Goal: Task Accomplishment & Management: Manage account settings

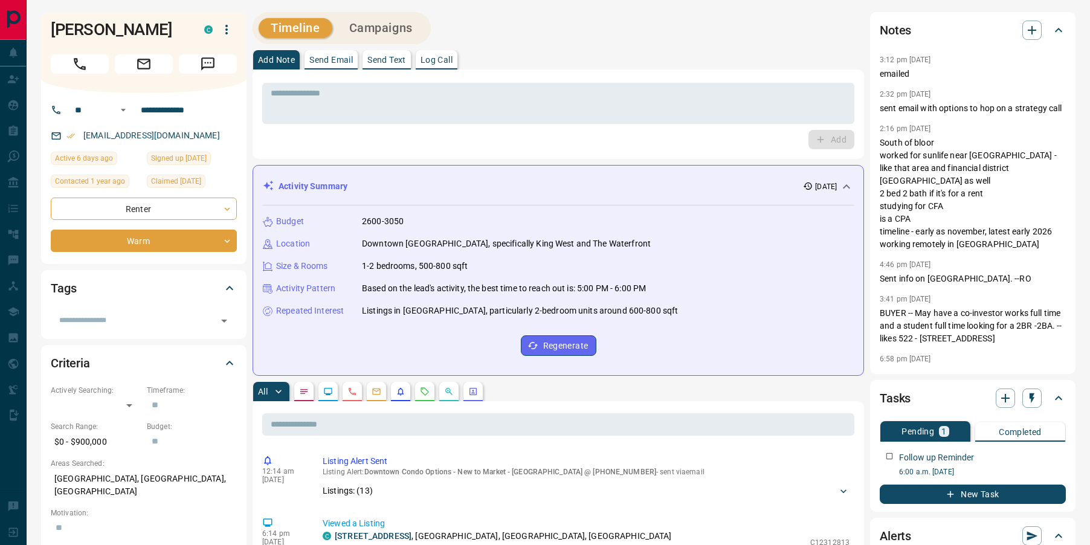
scroll to position [171, 0]
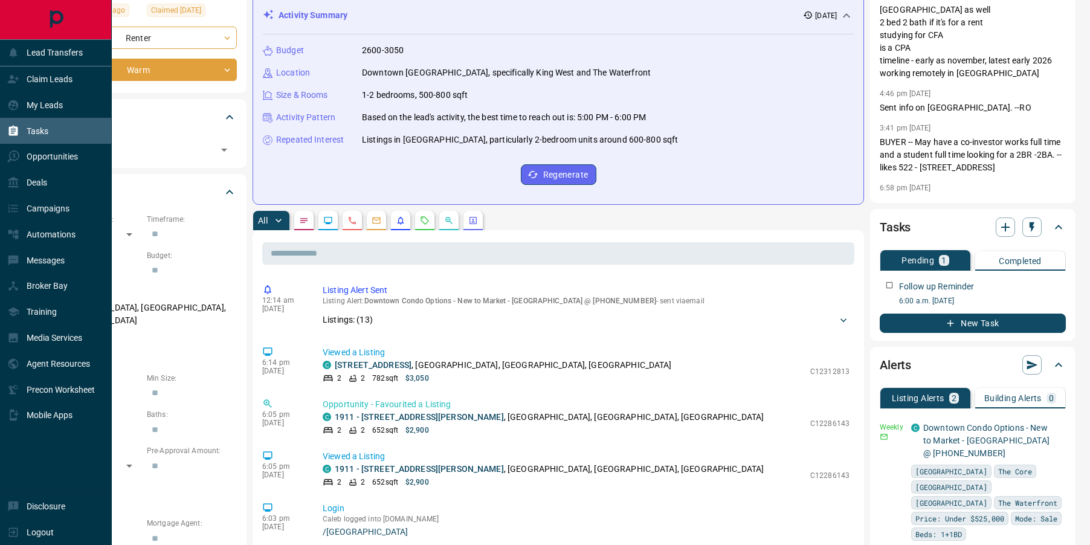
click at [18, 135] on icon at bounding box center [13, 131] width 12 height 12
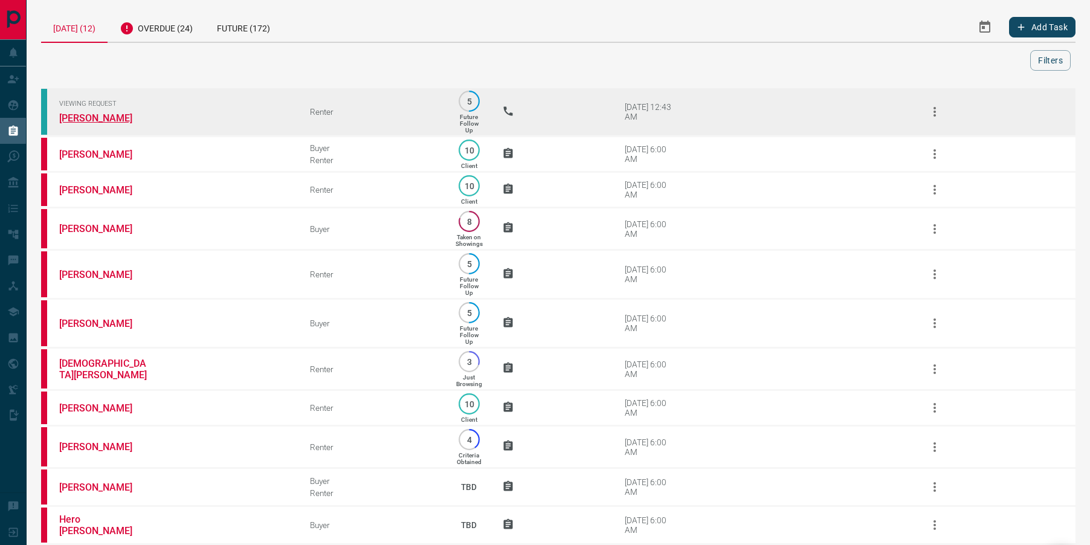
click at [83, 120] on link "[PERSON_NAME]" at bounding box center [104, 117] width 91 height 11
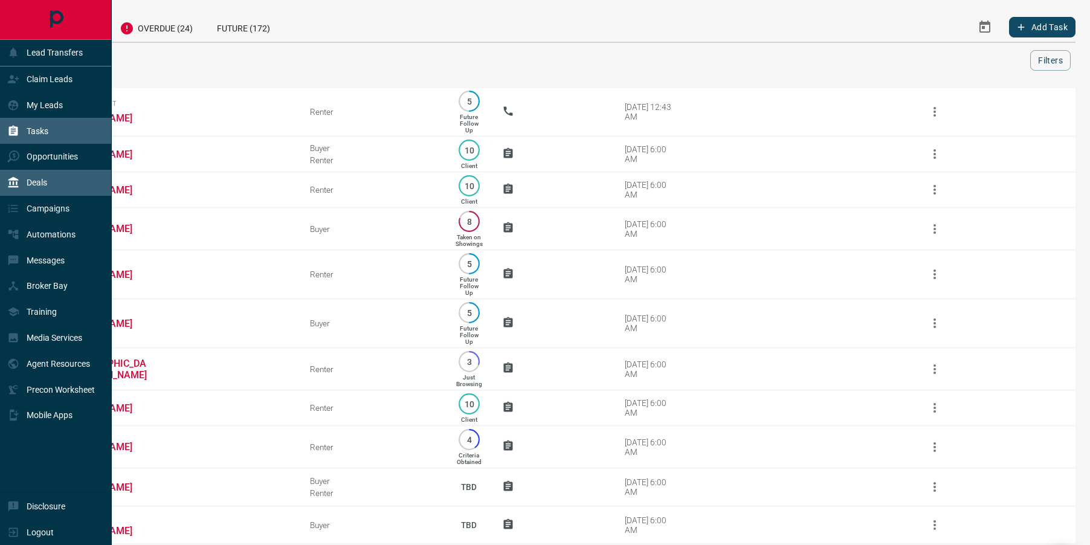
click at [30, 180] on p "Deals" at bounding box center [37, 183] width 21 height 10
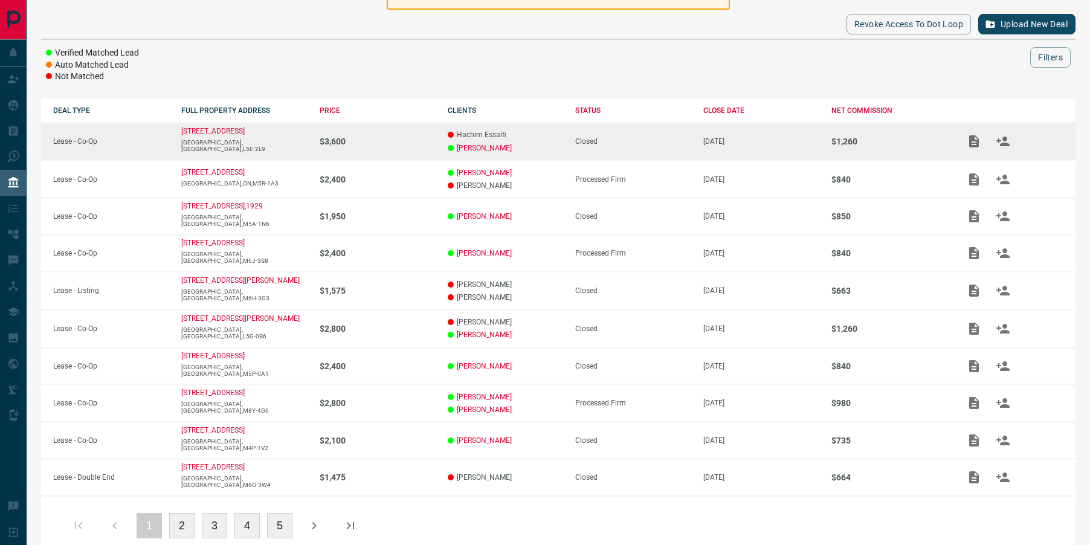
scroll to position [155, 0]
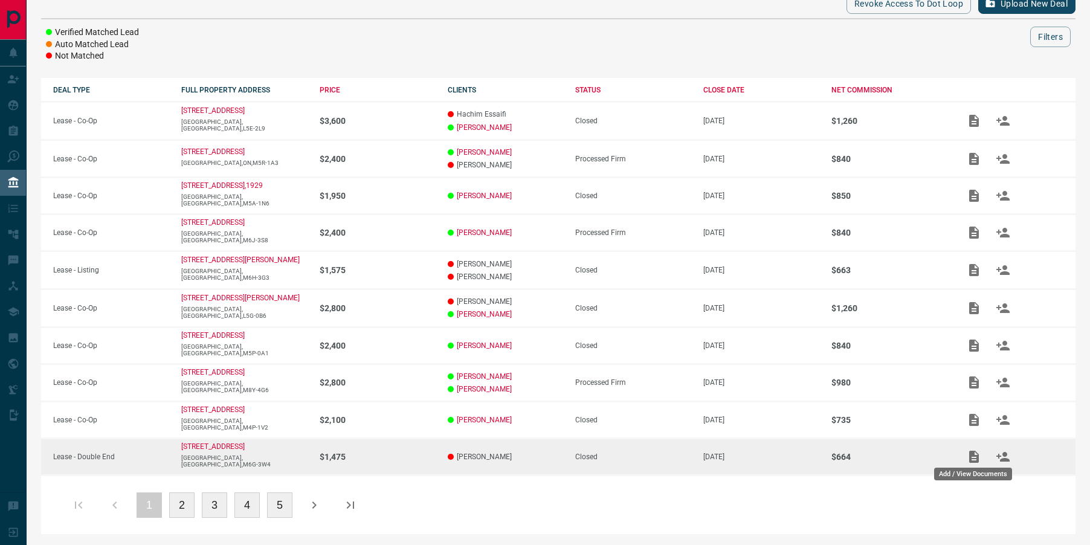
click at [969, 459] on div "Add / View Documents" at bounding box center [973, 470] width 80 height 22
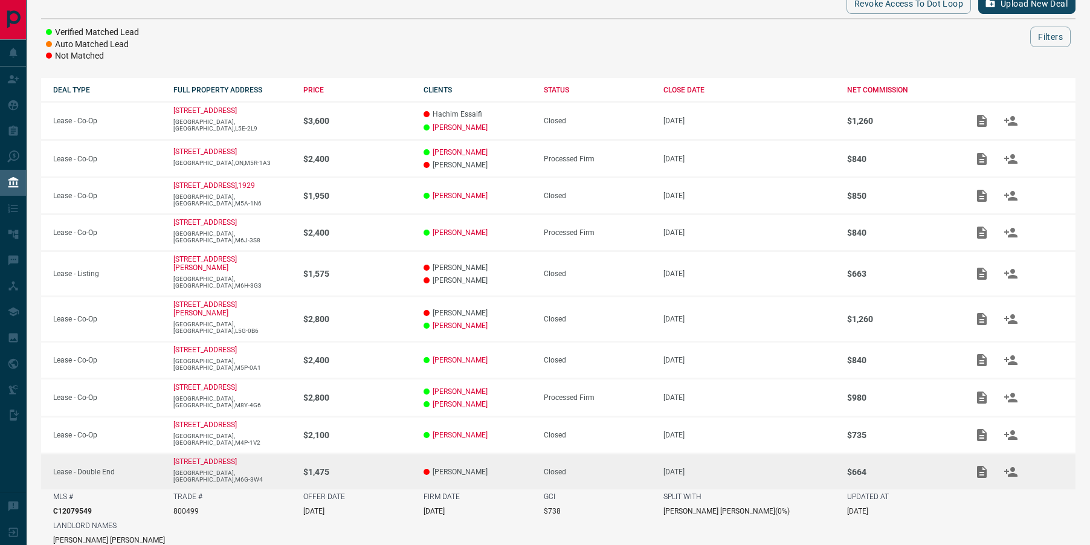
click at [907, 465] on td "$664" at bounding box center [895, 471] width 120 height 36
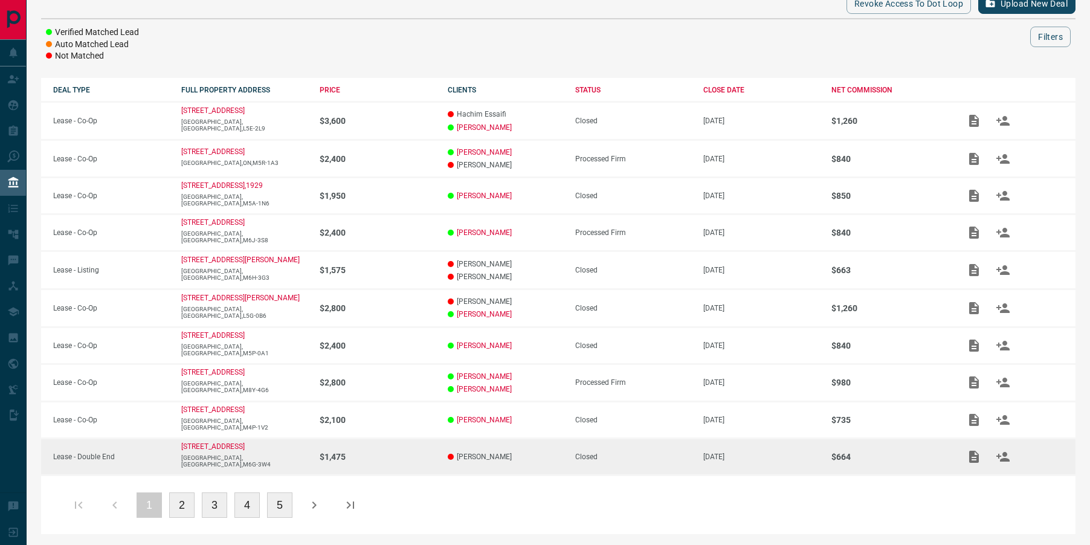
click at [669, 468] on td "Closed" at bounding box center [627, 457] width 128 height 36
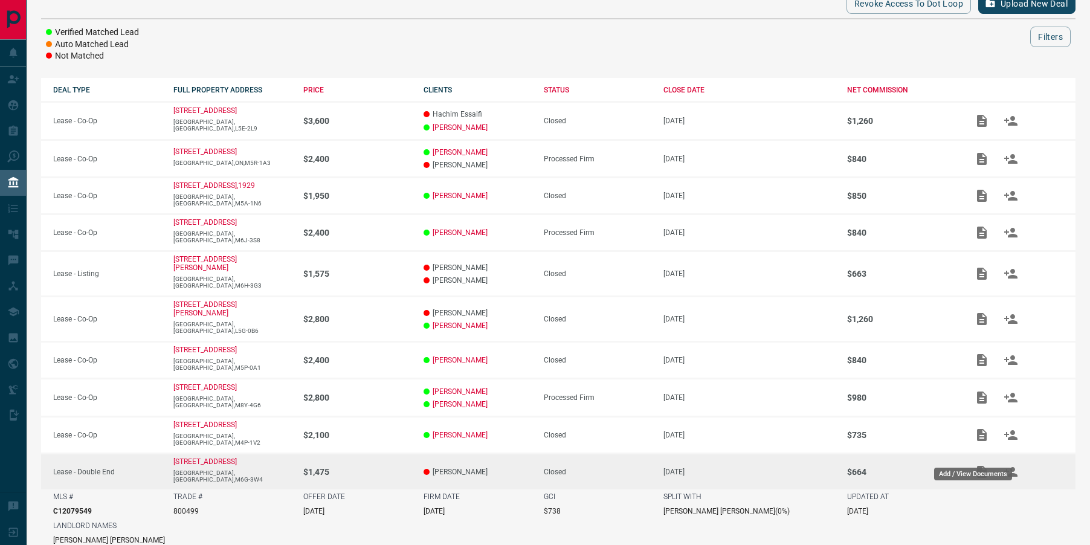
click at [972, 461] on div "Add / View Documents" at bounding box center [973, 470] width 80 height 22
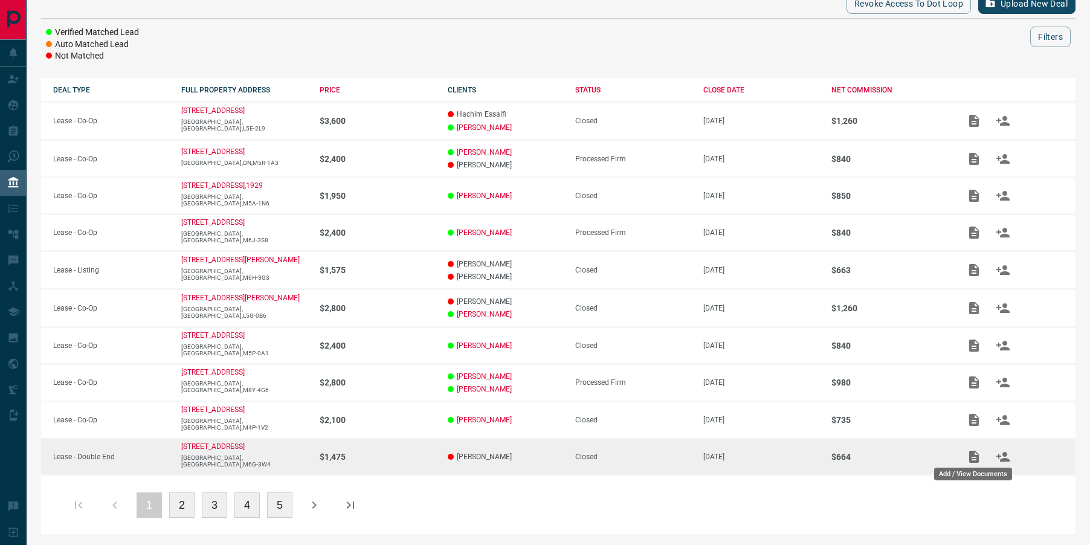
click at [973, 456] on icon "Add / View Documents" at bounding box center [974, 457] width 15 height 15
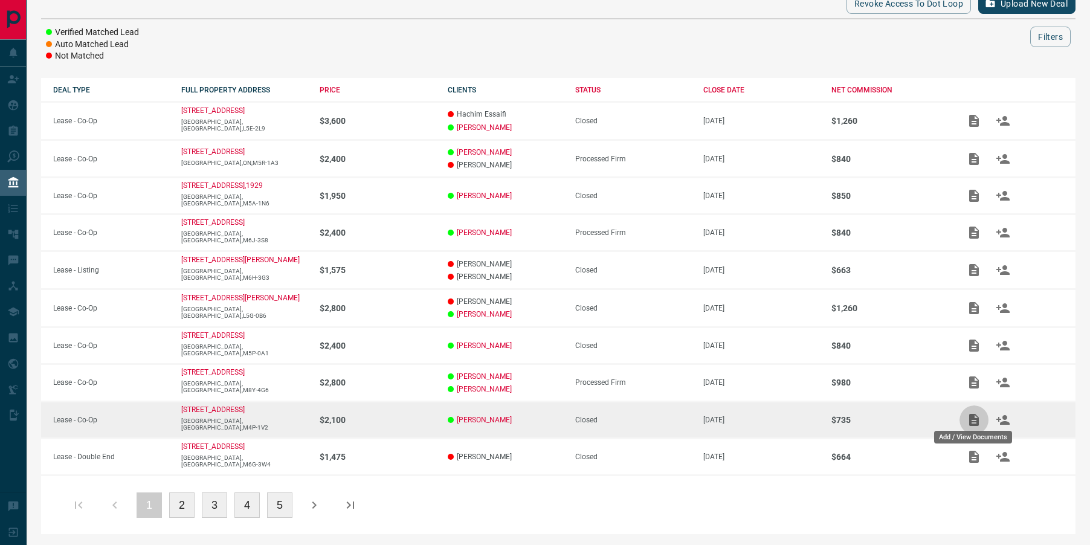
click at [972, 413] on body "Lead Transfers Claim Leads My Leads Tasks Opportunities Deals Campaigns Automat…" at bounding box center [545, 195] width 1090 height 701
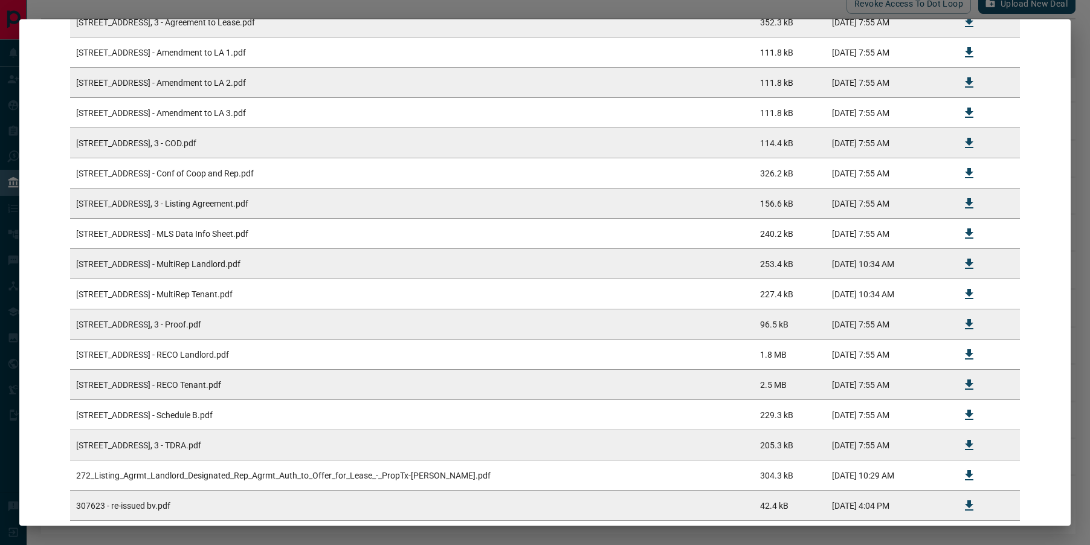
scroll to position [310, 0]
click at [973, 172] on icon "Download" at bounding box center [969, 174] width 15 height 15
